Goal: Transaction & Acquisition: Purchase product/service

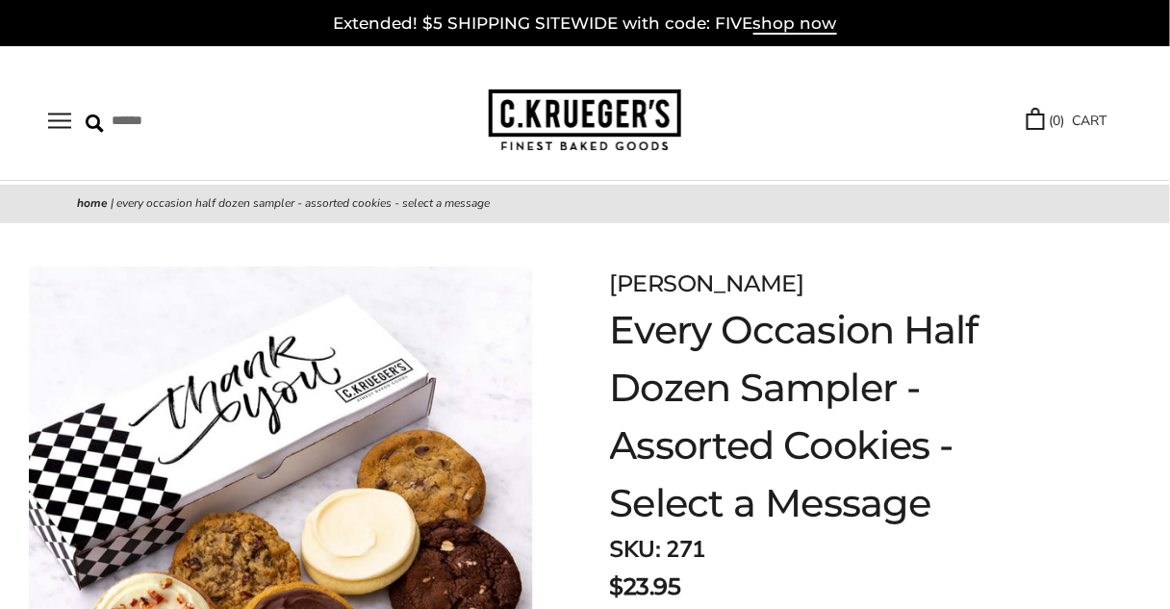
click at [58, 115] on button "Open navigation" at bounding box center [59, 121] width 23 height 16
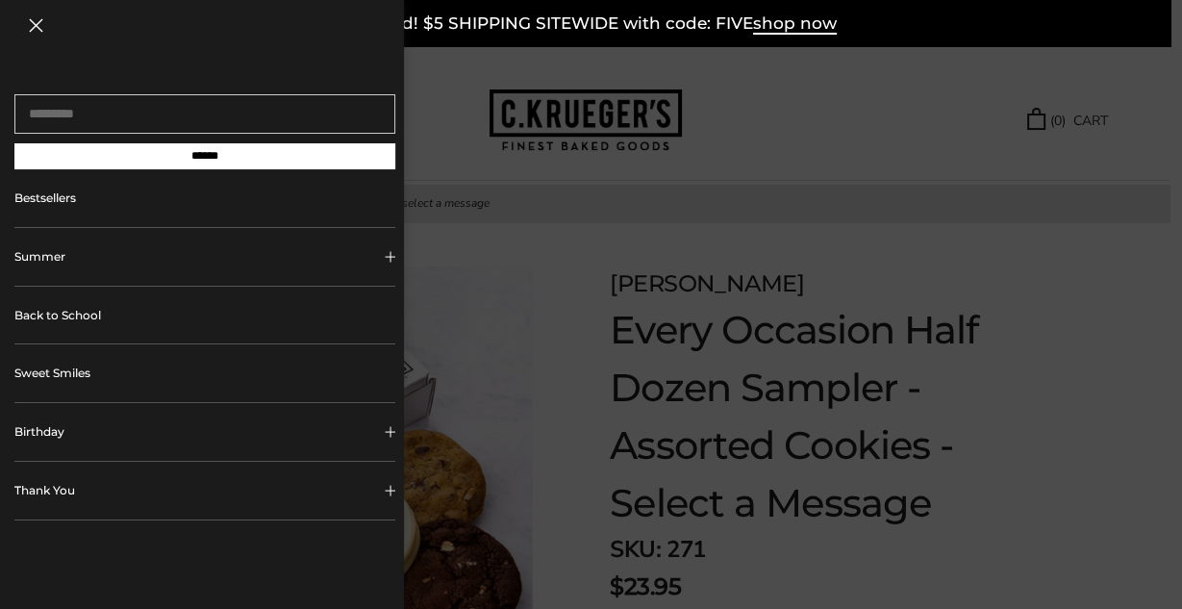
click at [44, 196] on link "Bestsellers" at bounding box center [204, 198] width 381 height 58
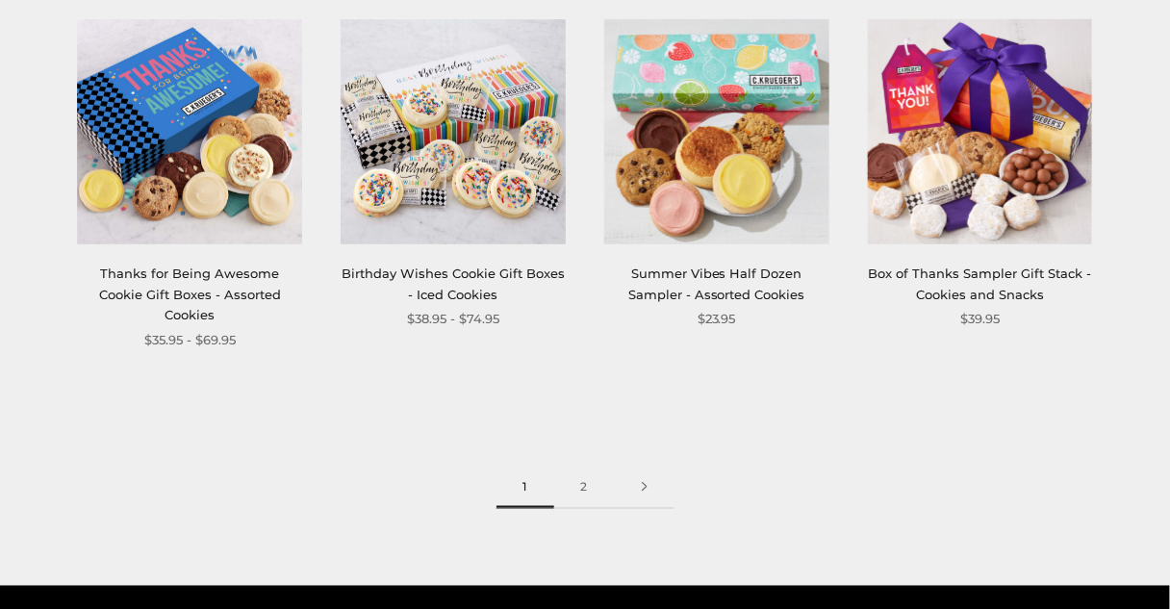
scroll to position [2232, 0]
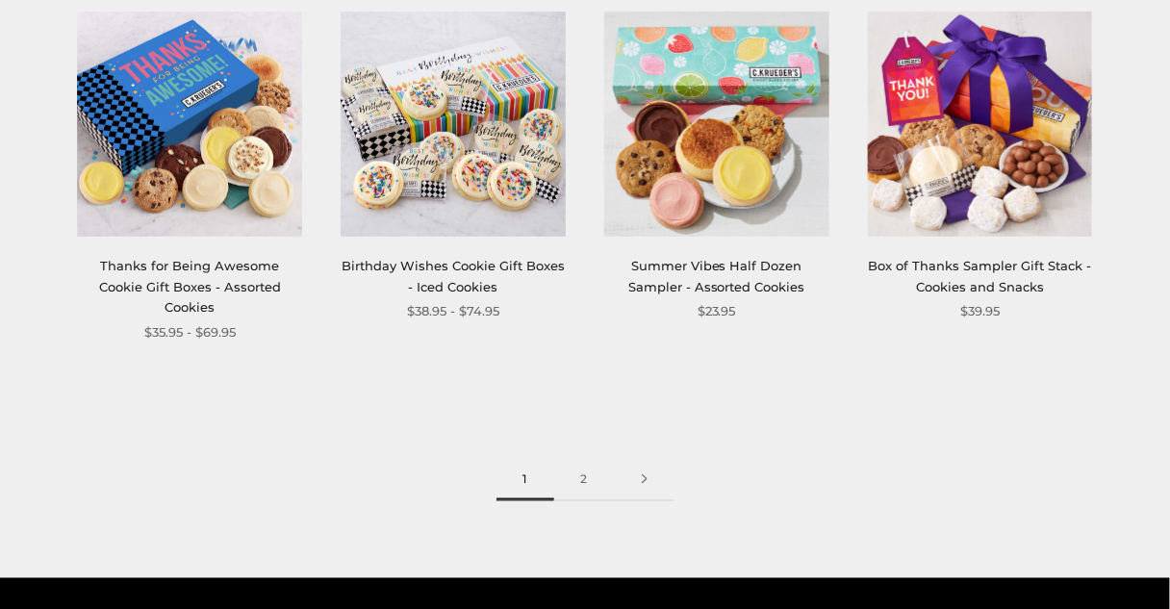
click at [186, 158] on img at bounding box center [189, 124] width 225 height 225
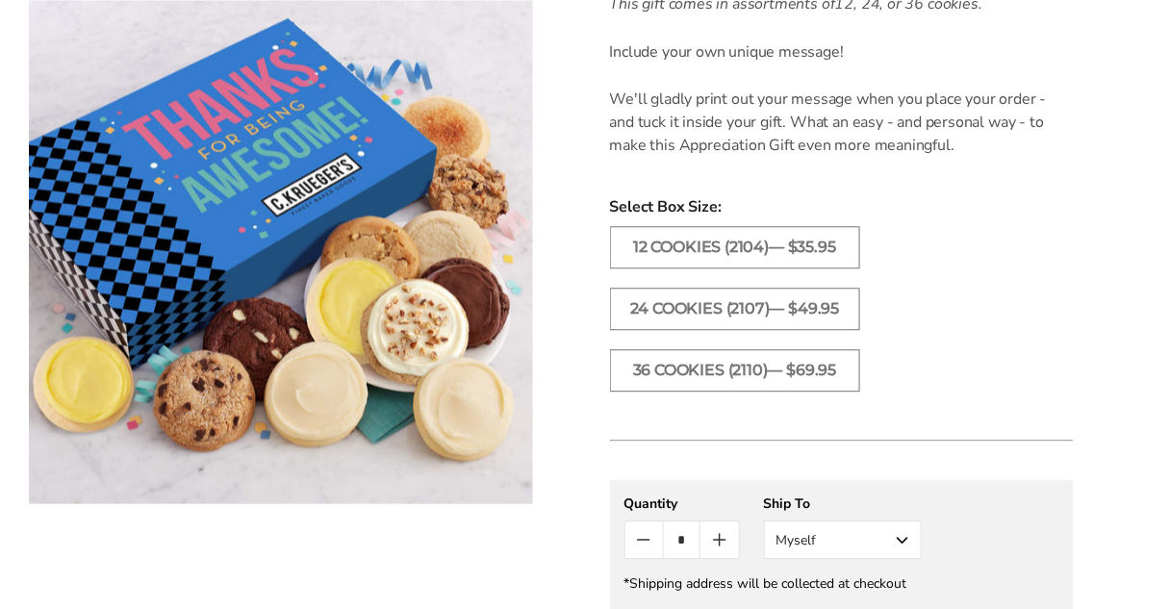
scroll to position [1000, 0]
